Goal: Understand process/instructions

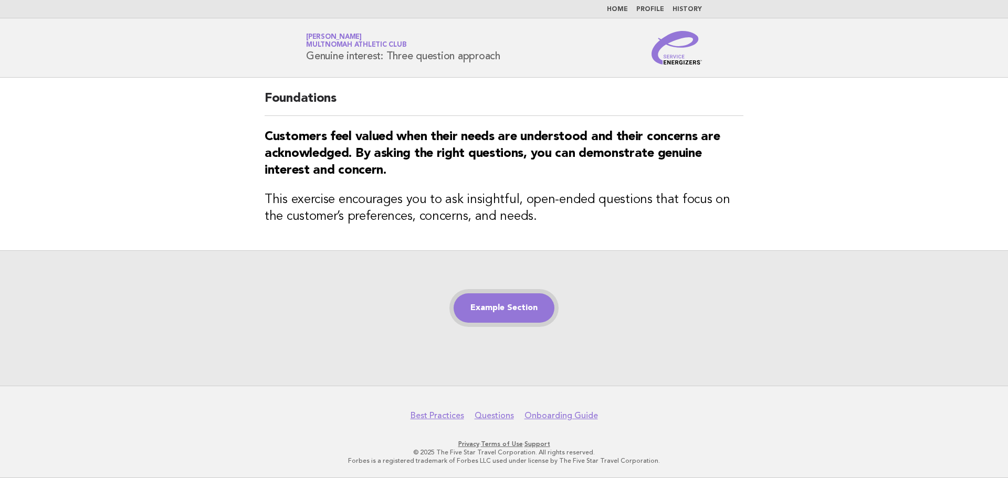
click at [502, 311] on link "Example Section" at bounding box center [504, 307] width 101 height 29
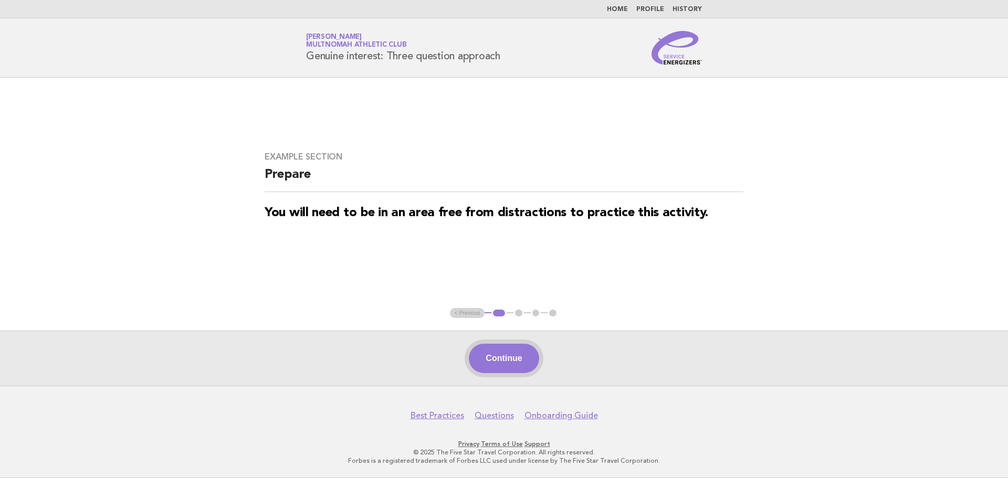
click at [500, 360] on button "Continue" at bounding box center [504, 358] width 70 height 29
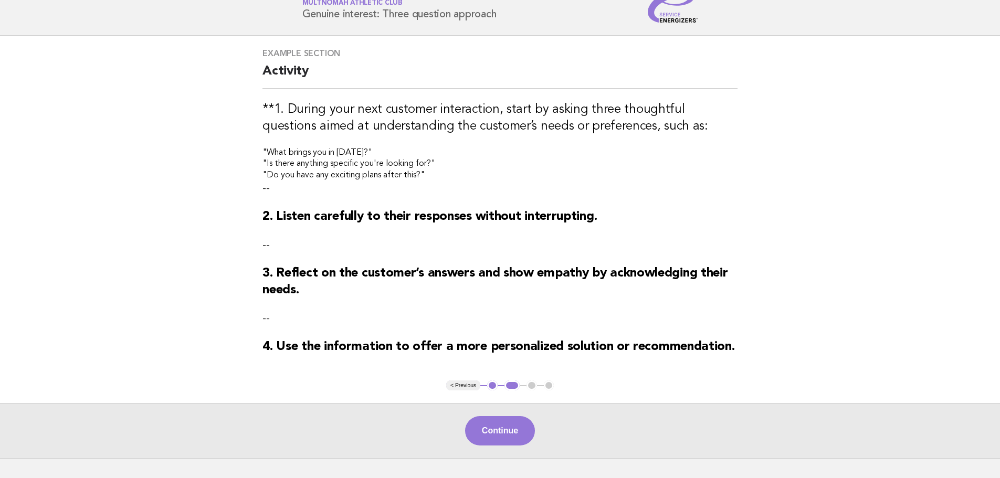
scroll to position [105, 0]
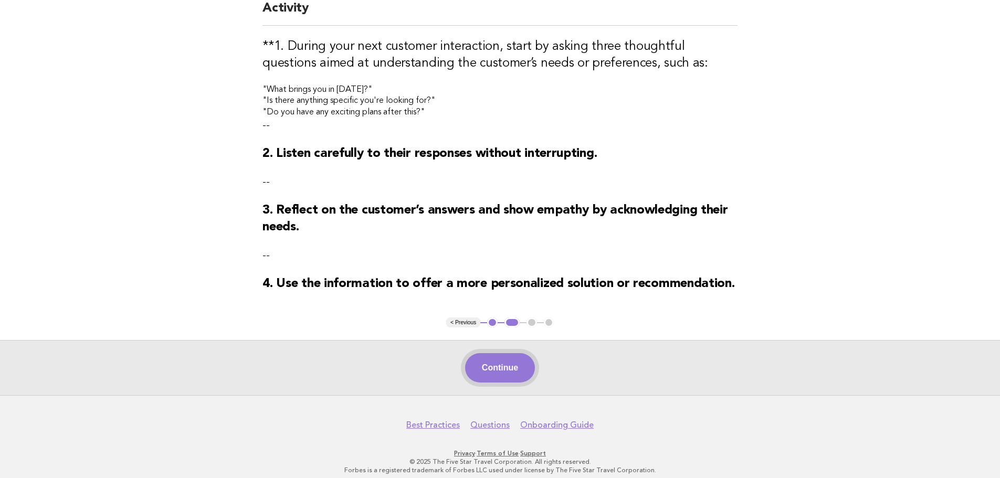
click at [492, 366] on button "Continue" at bounding box center [500, 367] width 70 height 29
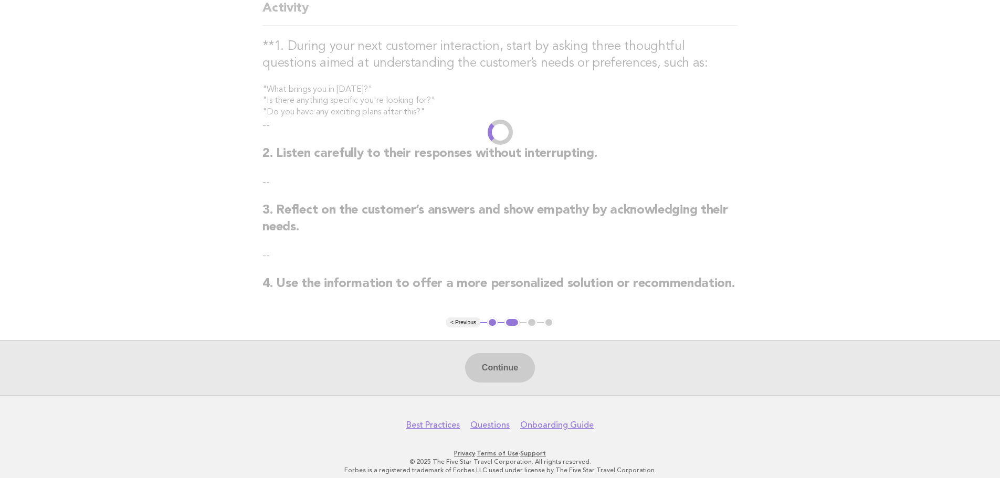
scroll to position [0, 0]
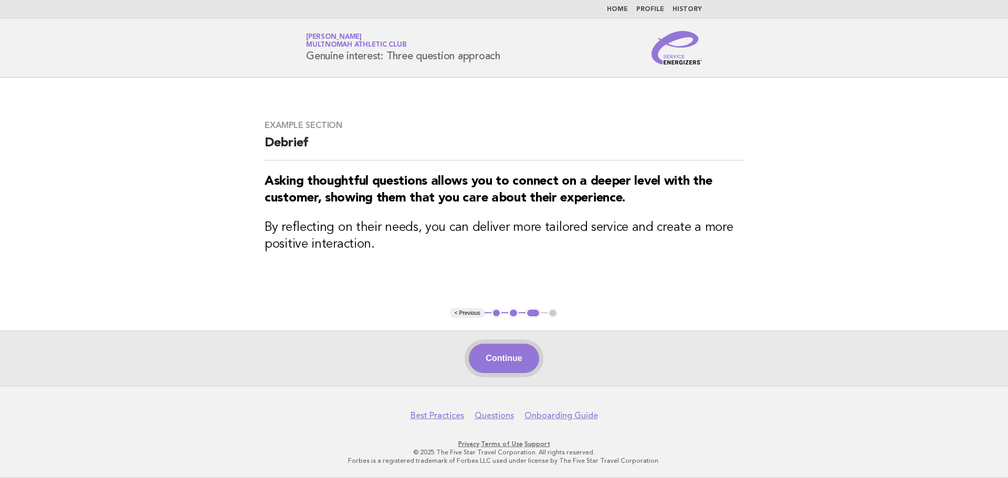
click at [515, 361] on button "Continue" at bounding box center [504, 358] width 70 height 29
